Goal: Transaction & Acquisition: Purchase product/service

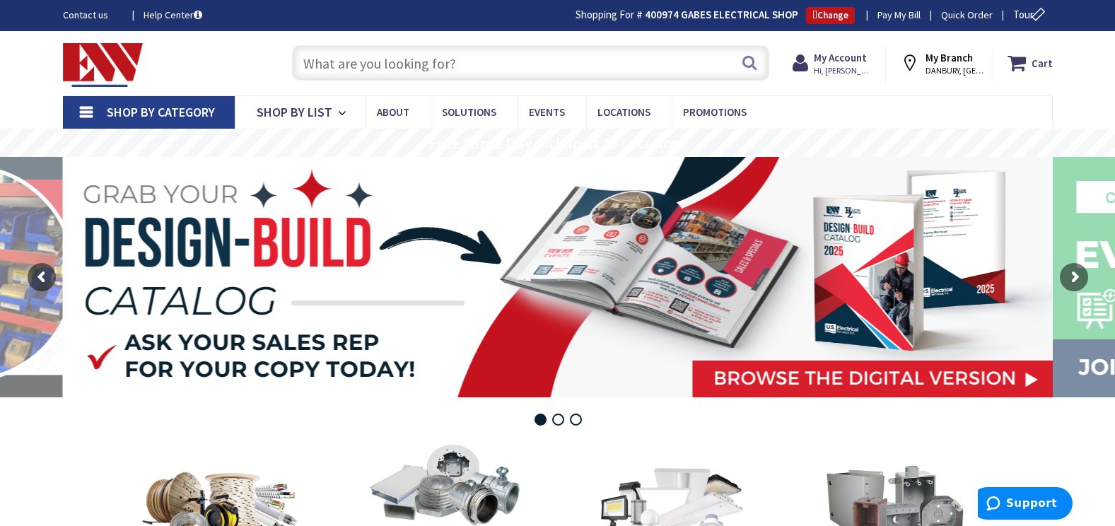
click at [341, 57] on input "text" at bounding box center [530, 62] width 477 height 35
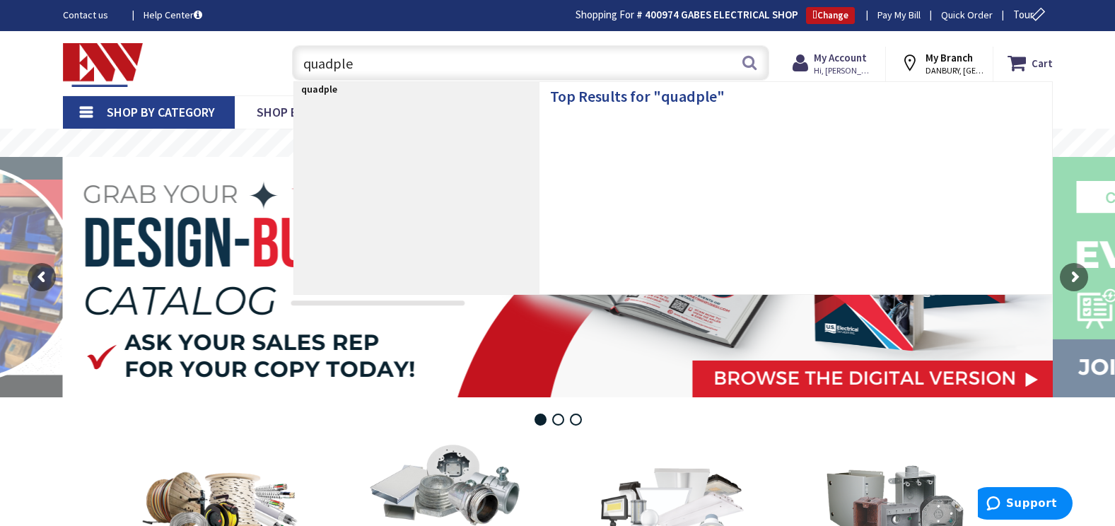
type input "quadplex"
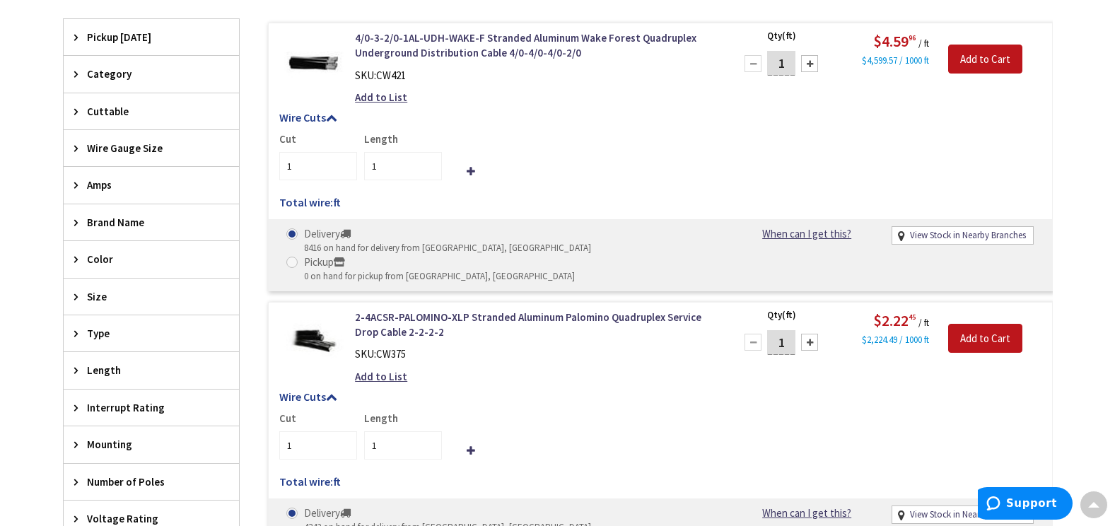
scroll to position [568, 0]
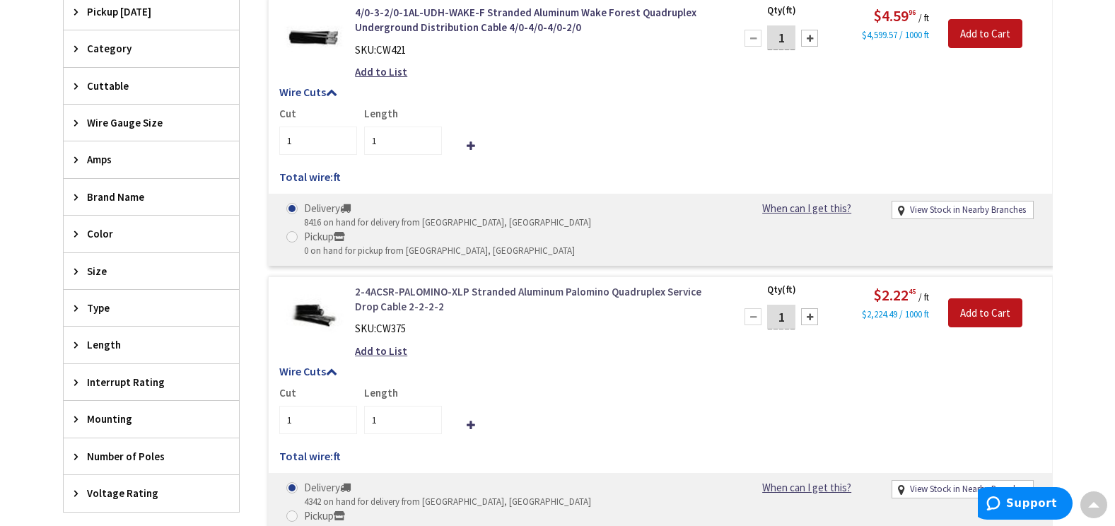
click at [438, 284] on link "2-4ACSR-PALOMINO-XLP Stranded Aluminum Palomino Quadruplex Service Drop Cable 2…" at bounding box center [535, 299] width 360 height 30
